Goal: Task Accomplishment & Management: Use online tool/utility

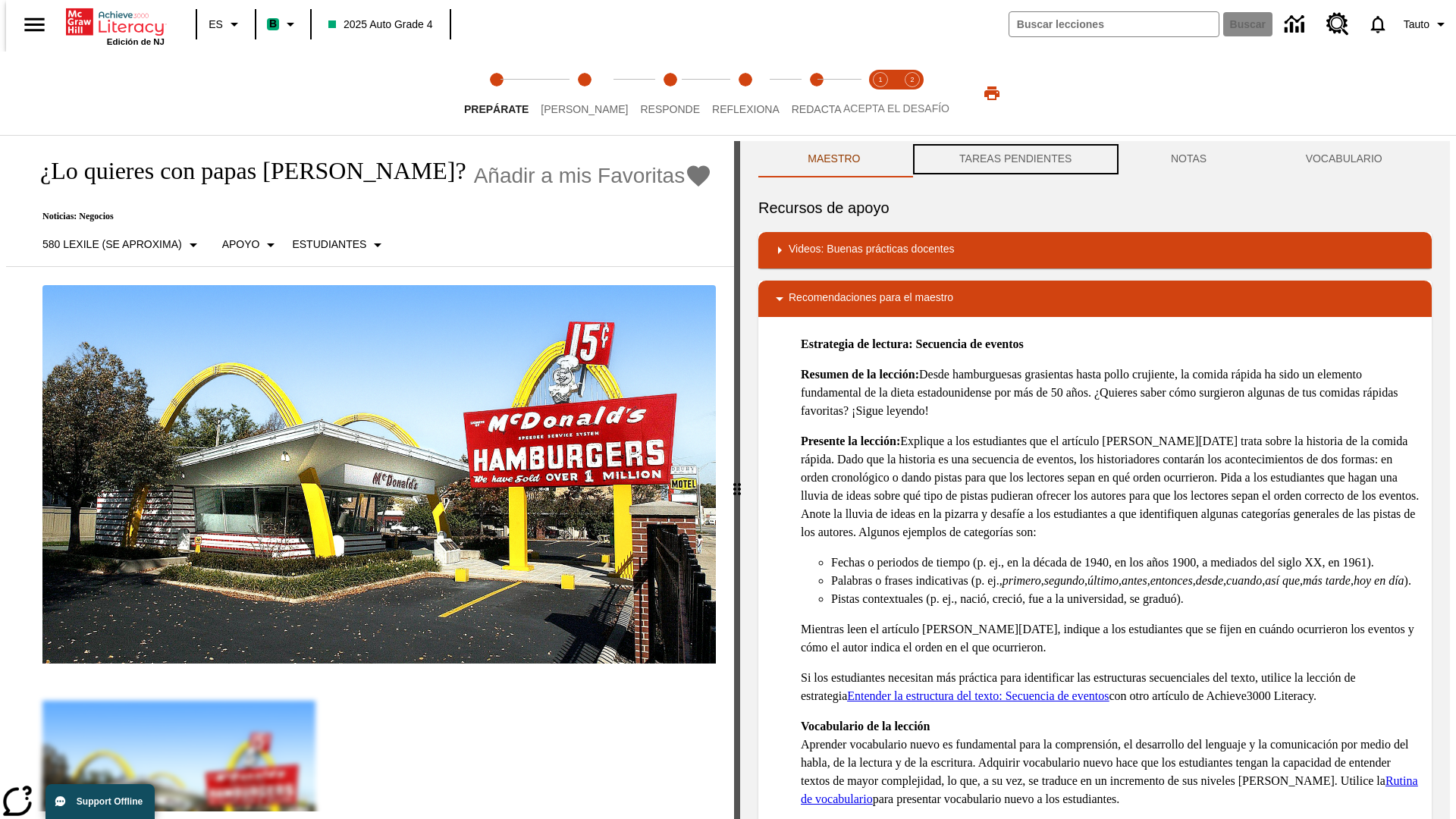
click at [1014, 159] on button "TAREAS PENDIENTES" at bounding box center [1015, 159] width 211 height 36
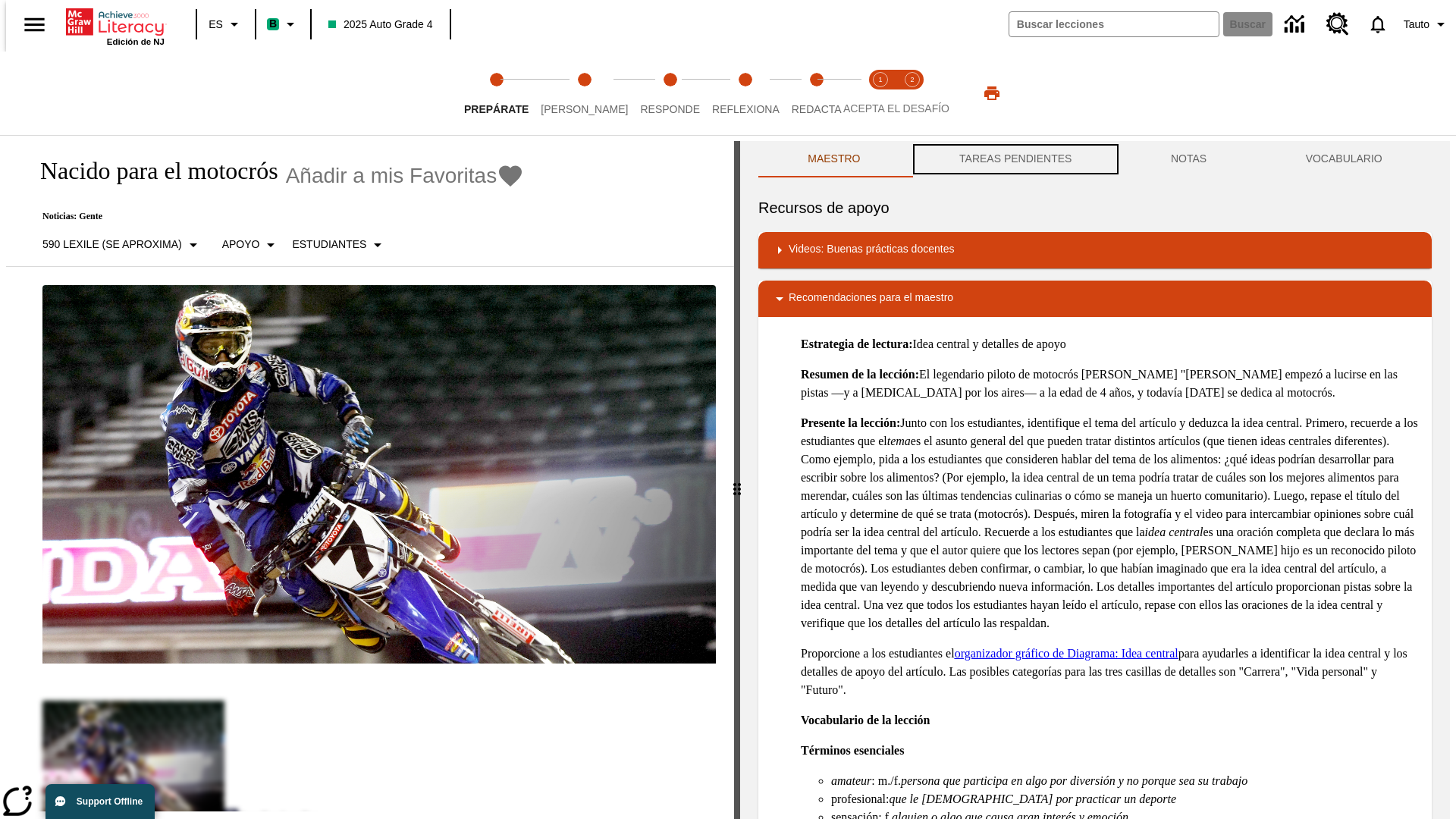
click at [1014, 159] on button "TAREAS PENDIENTES" at bounding box center [1015, 159] width 211 height 36
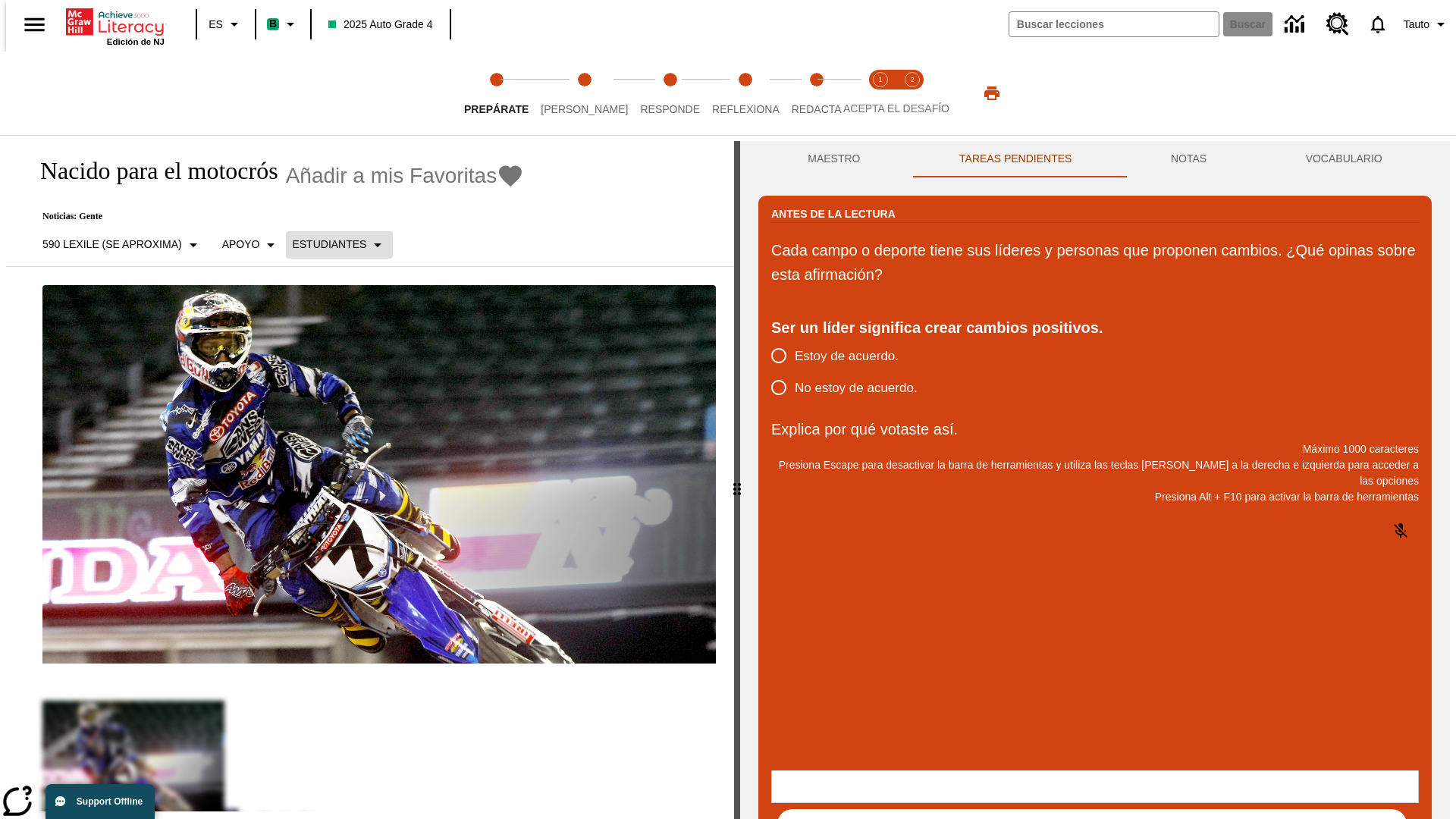
click at [330, 244] on p "Estudiantes" at bounding box center [329, 244] width 75 height 16
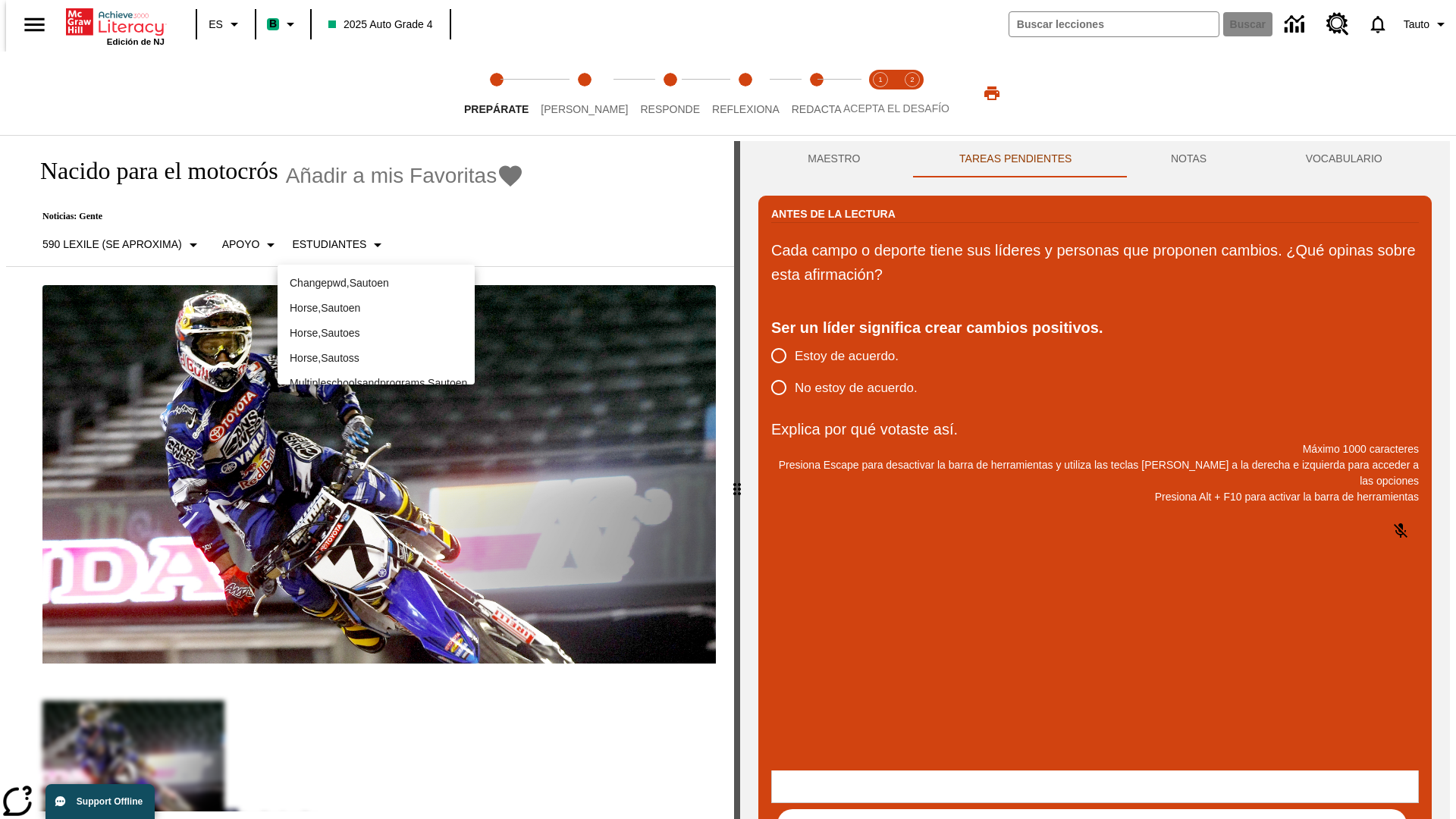
click at [376, 325] on p "Horse , Sautoes" at bounding box center [376, 333] width 173 height 16
